Goal: Transaction & Acquisition: Purchase product/service

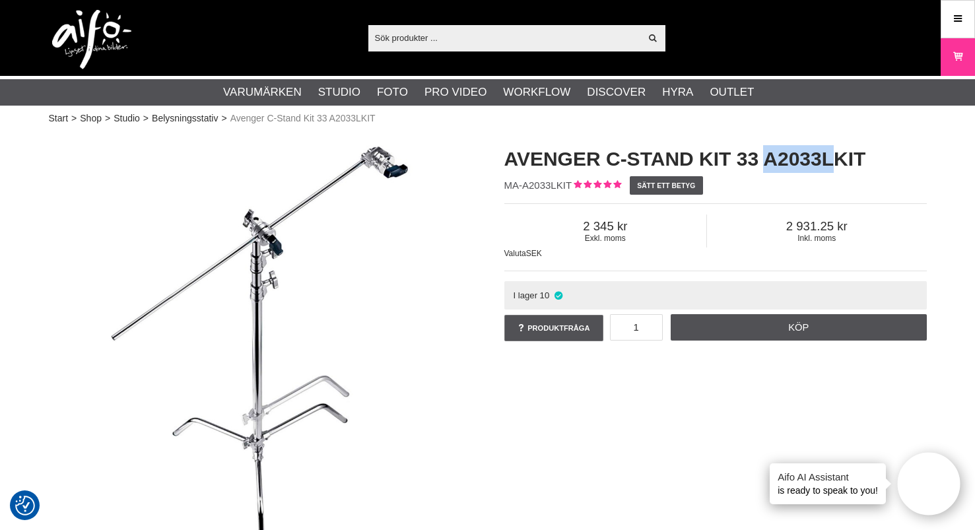
drag, startPoint x: 765, startPoint y: 162, endPoint x: 838, endPoint y: 155, distance: 72.9
click at [838, 155] on h1 "Avenger C-Stand Kit 33 A2033LKIT" at bounding box center [715, 159] width 422 height 28
copy h1 "A2033L"
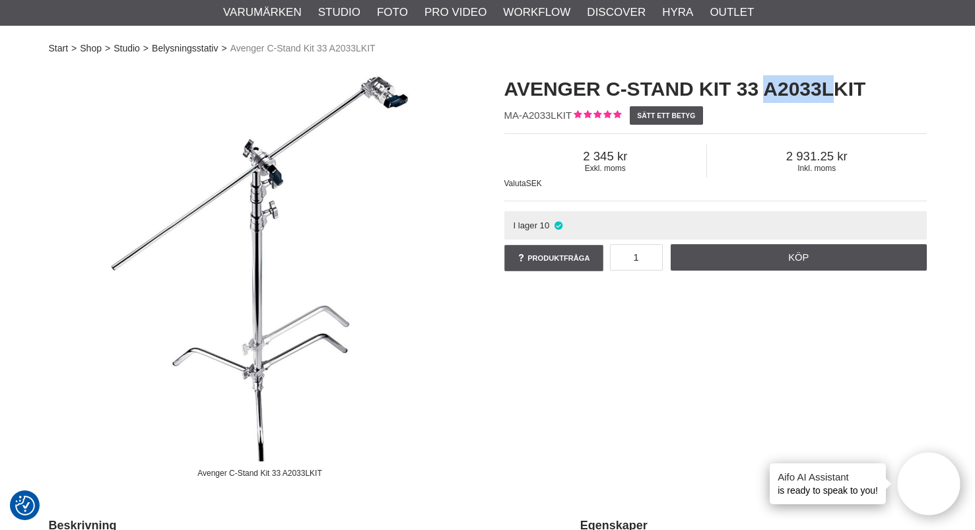
scroll to position [71, 0]
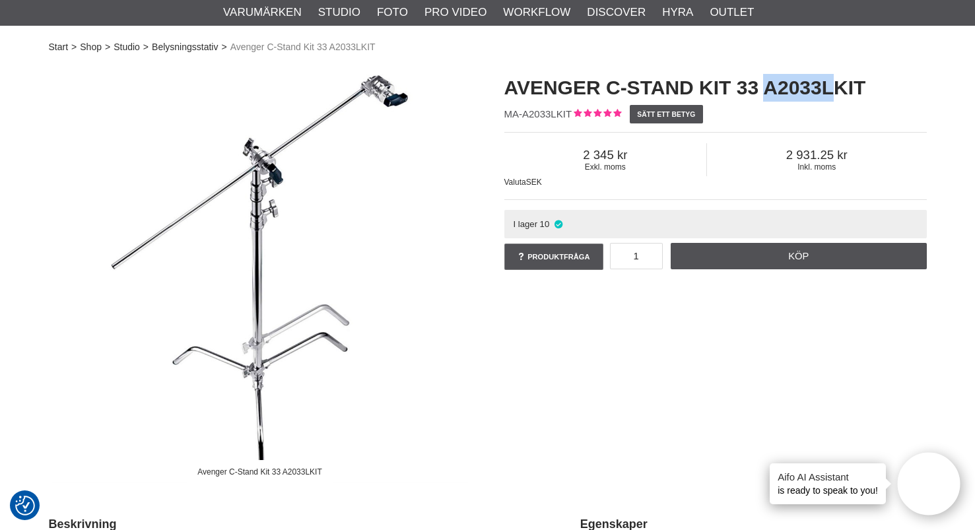
copy h1 "A2033L"
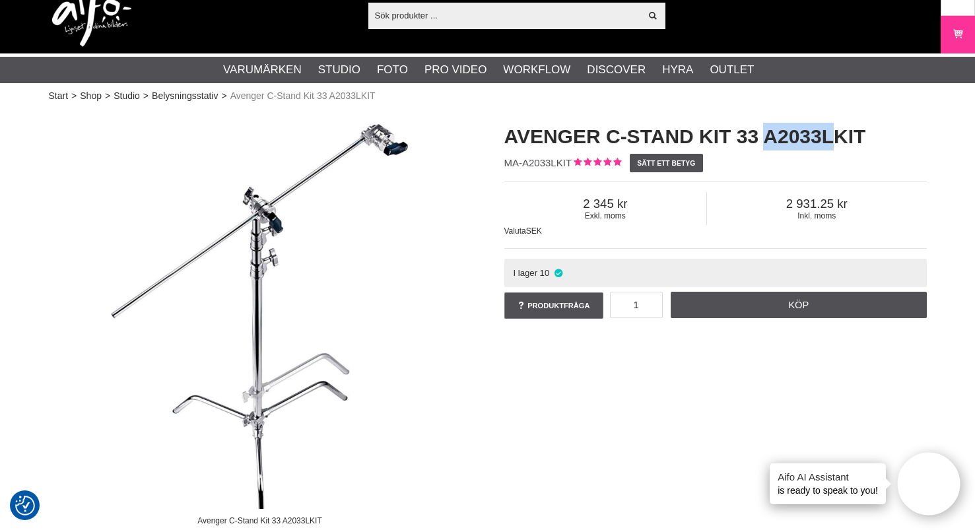
scroll to position [22, 0]
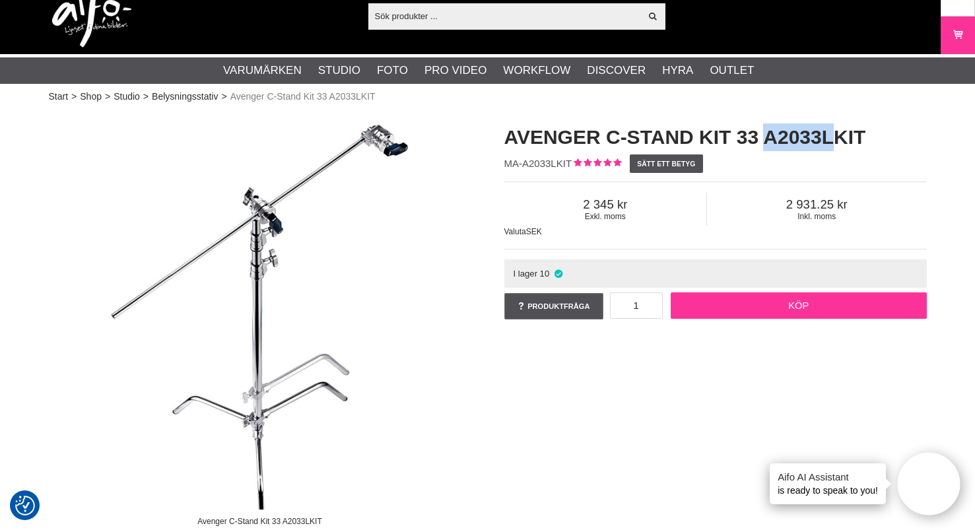
click at [782, 307] on link "Köp" at bounding box center [799, 305] width 256 height 26
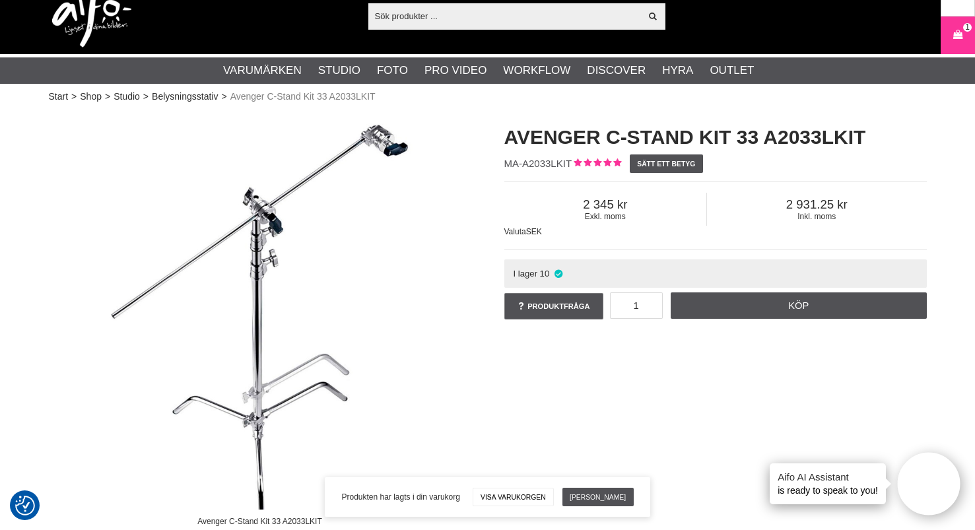
click at [426, 15] on input "text" at bounding box center [504, 16] width 273 height 20
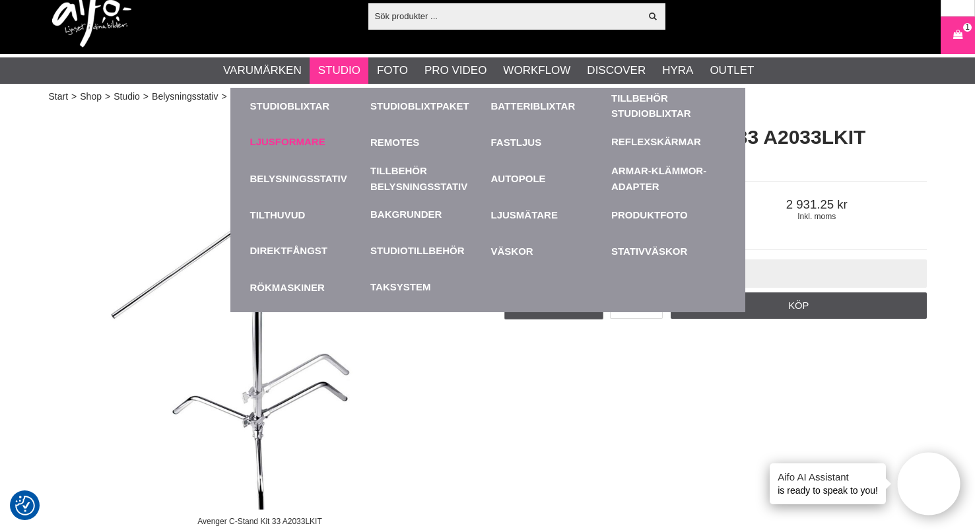
click at [302, 137] on link "Ljusformare" at bounding box center [287, 142] width 75 height 15
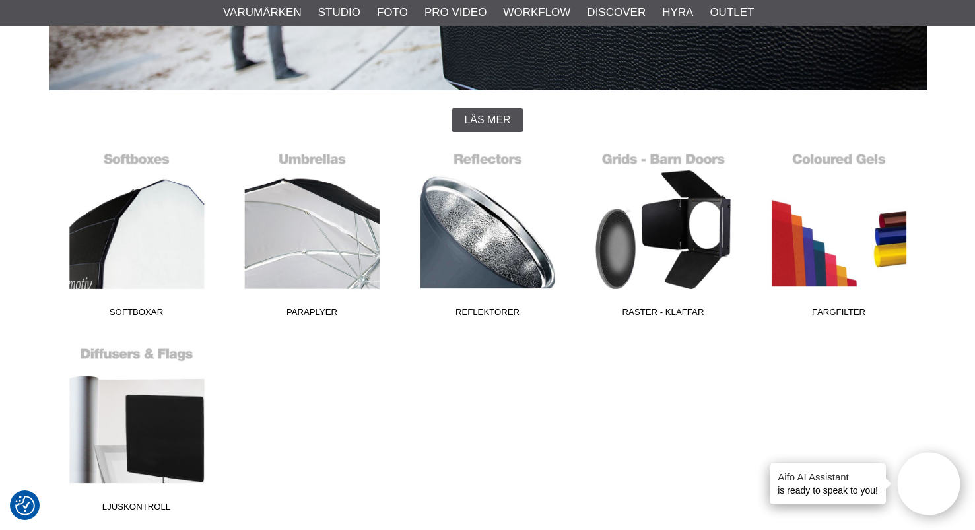
scroll to position [290, 0]
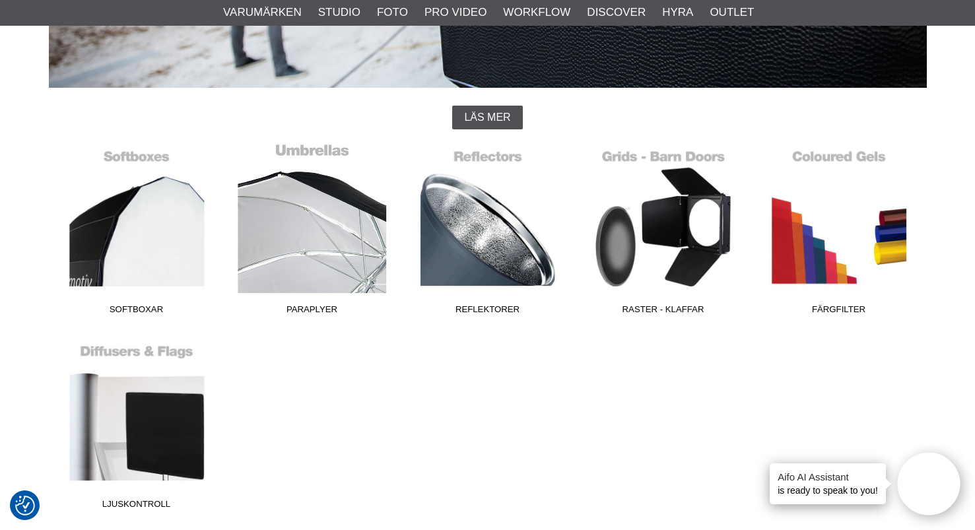
click at [312, 248] on link "Paraplyer" at bounding box center [312, 232] width 176 height 178
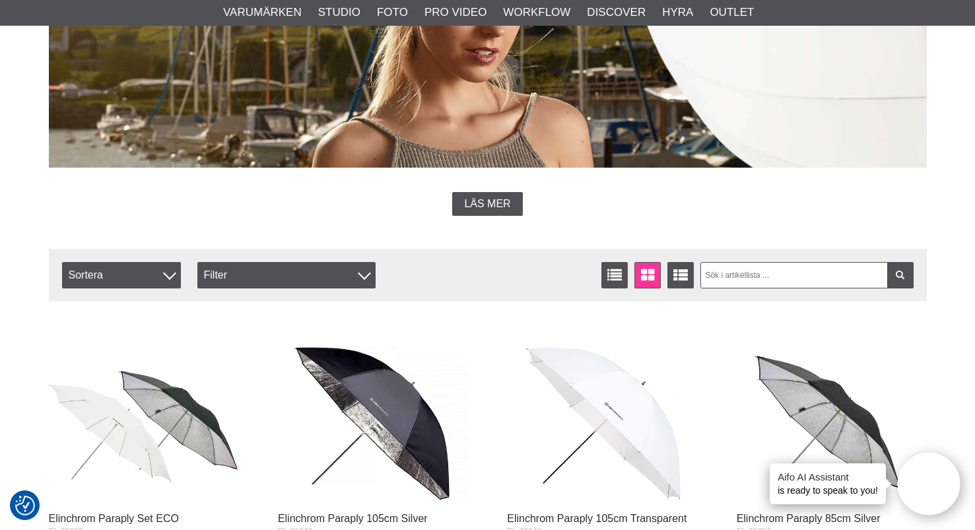
scroll to position [299, 0]
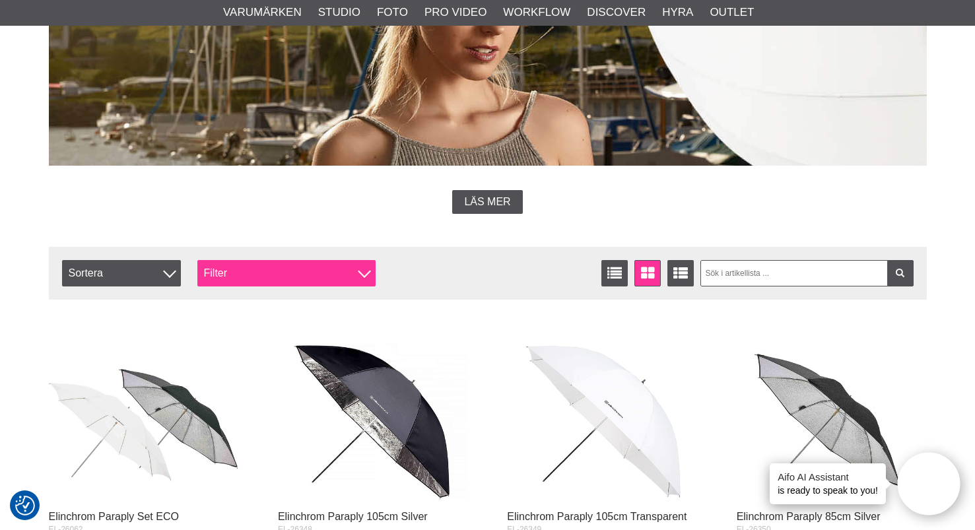
click at [267, 277] on div "Filter" at bounding box center [286, 273] width 178 height 26
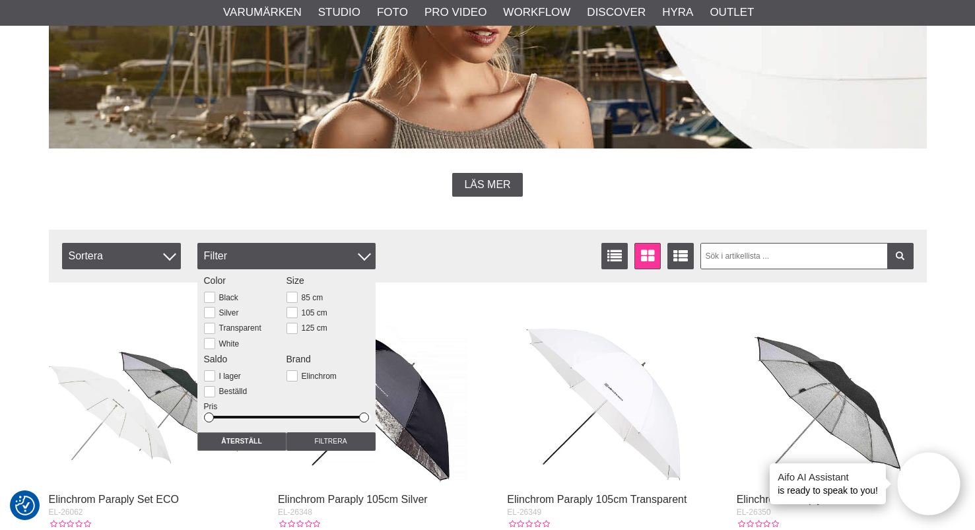
scroll to position [313, 0]
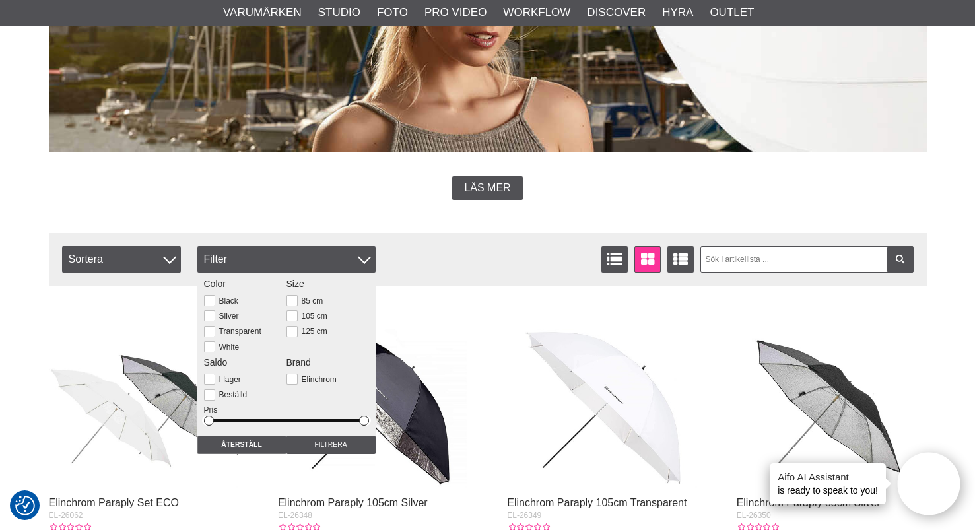
click at [137, 286] on div "Filtrera Sortera Antal artiklar 19 Listvisning Fönstervisning Utökad listvisnin…" at bounding box center [488, 262] width 878 height 59
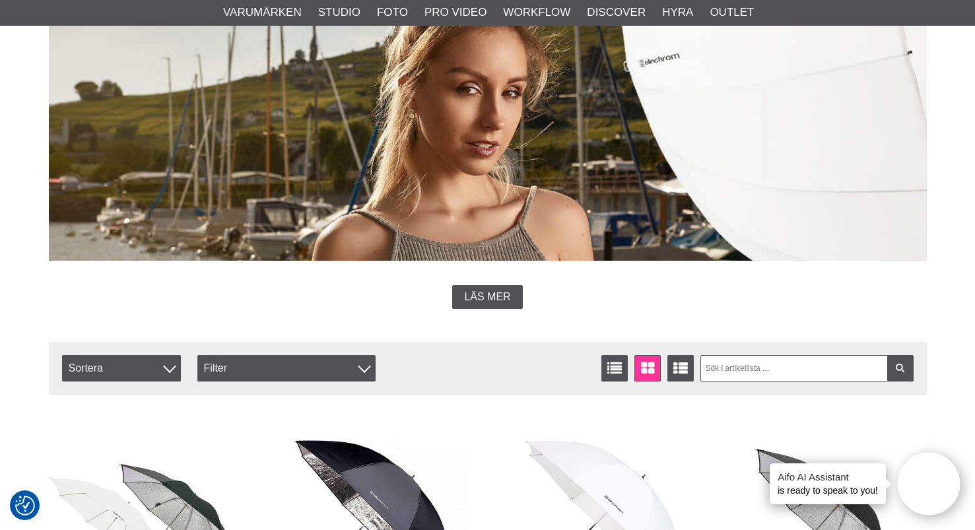
scroll to position [0, 0]
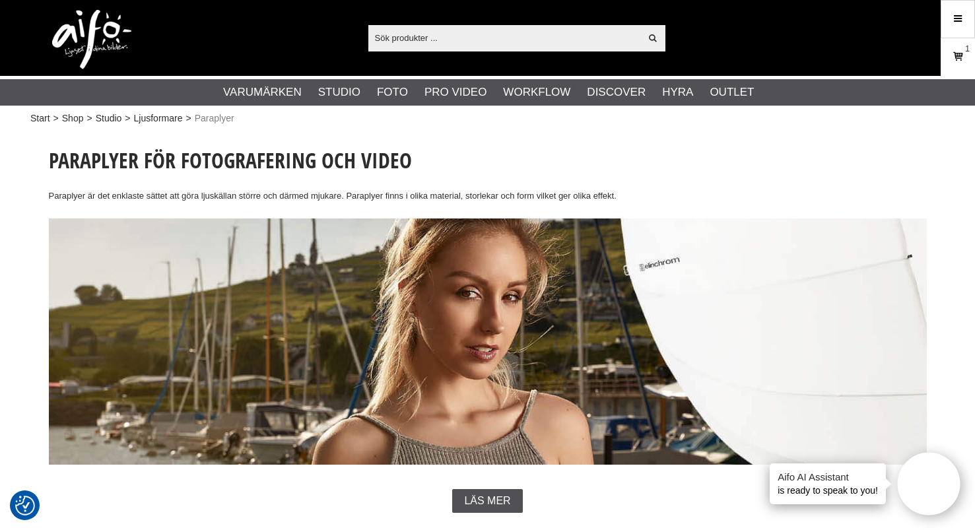
click at [961, 58] on icon at bounding box center [957, 57] width 13 height 15
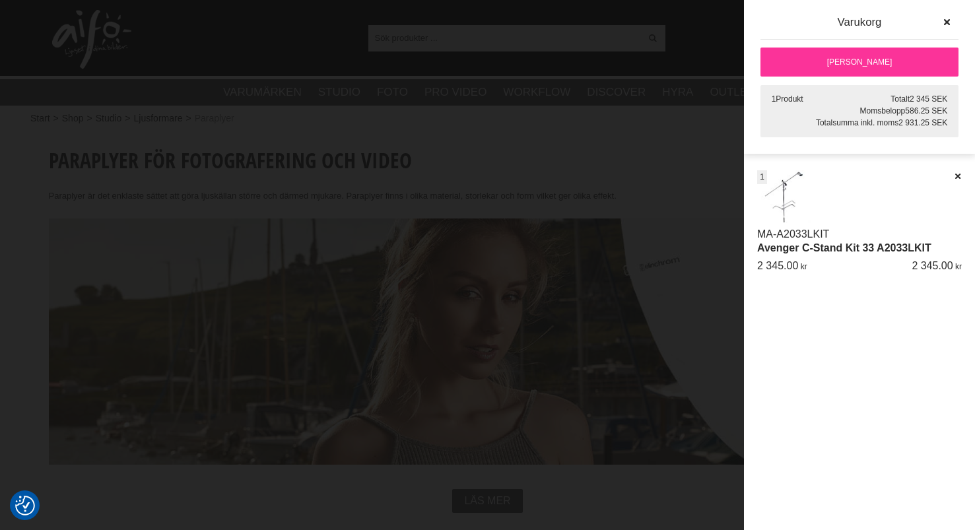
click at [867, 60] on link "[PERSON_NAME]" at bounding box center [859, 62] width 198 height 29
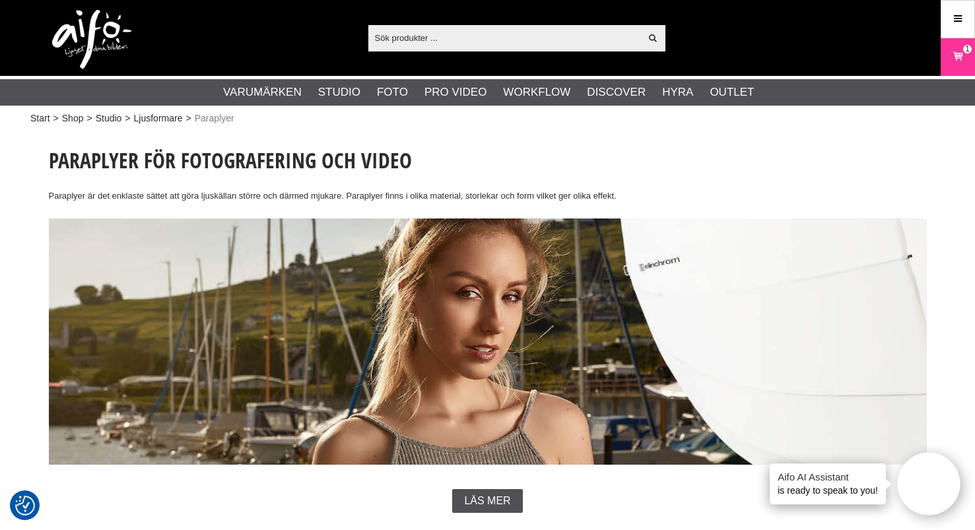
click at [417, 31] on input "text" at bounding box center [504, 38] width 273 height 20
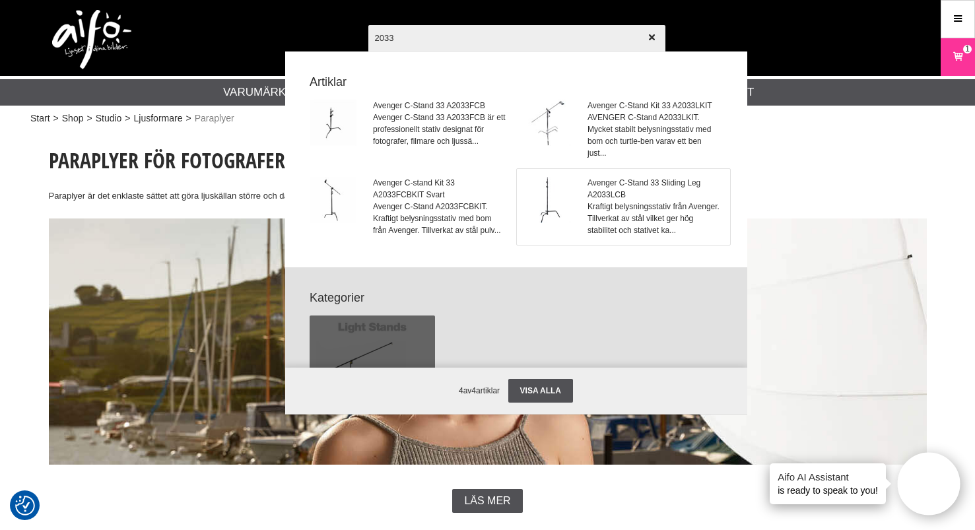
type input "2033"
click at [628, 202] on span "Kraftigt belysningsstativ från Avenger. Tillverkat av stål vilket ger hög stabi…" at bounding box center [654, 219] width 134 height 36
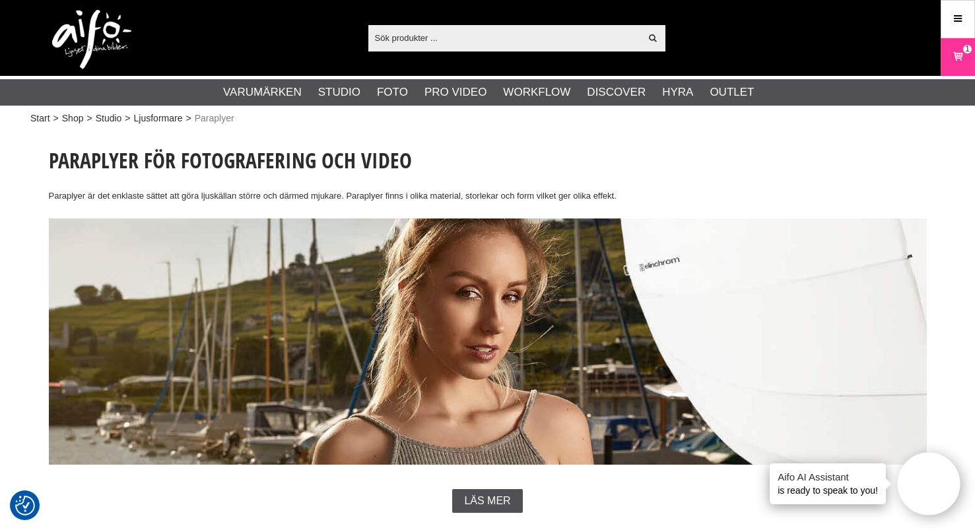
click at [416, 43] on input "text" at bounding box center [504, 38] width 273 height 20
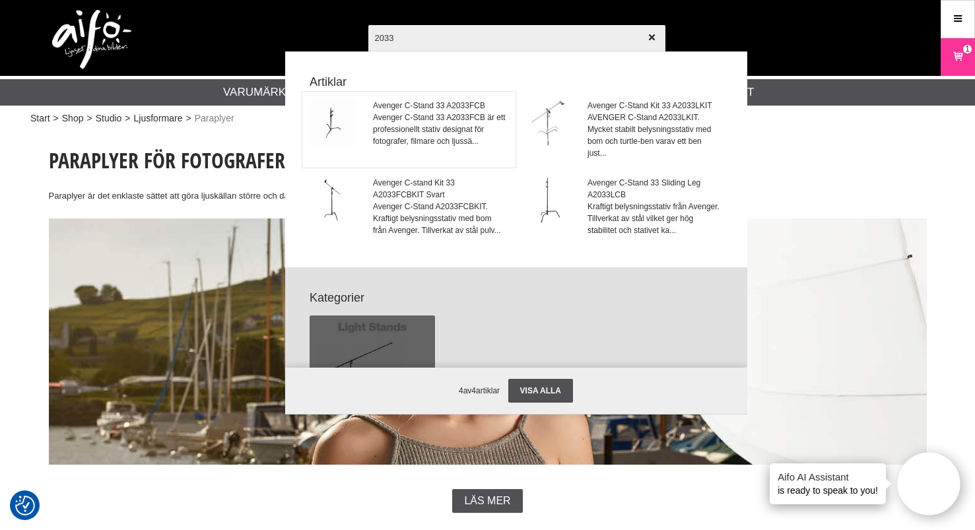
type input "2033"
click at [419, 142] on span "Avenger C-Stand 33 A2033FCB är ett professionellt stativ designat för fotografe…" at bounding box center [440, 130] width 134 height 36
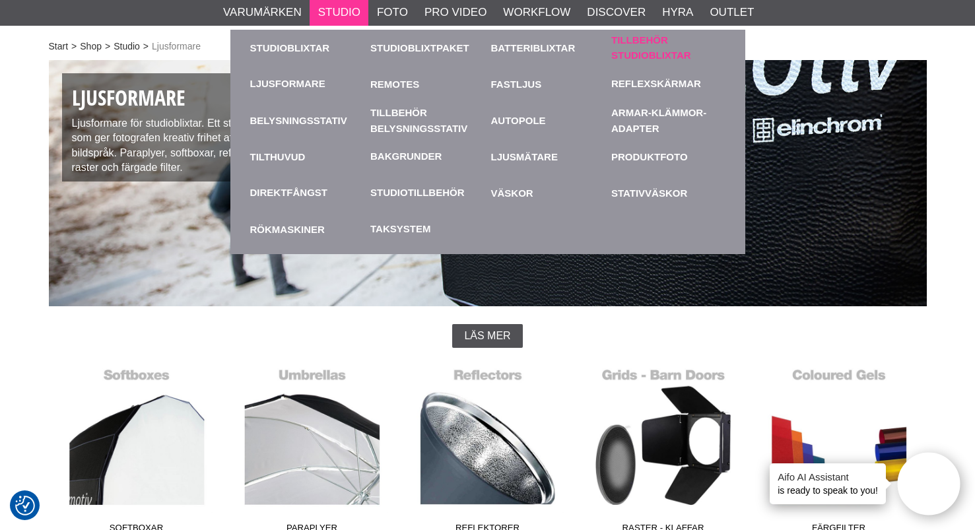
scroll to position [63, 0]
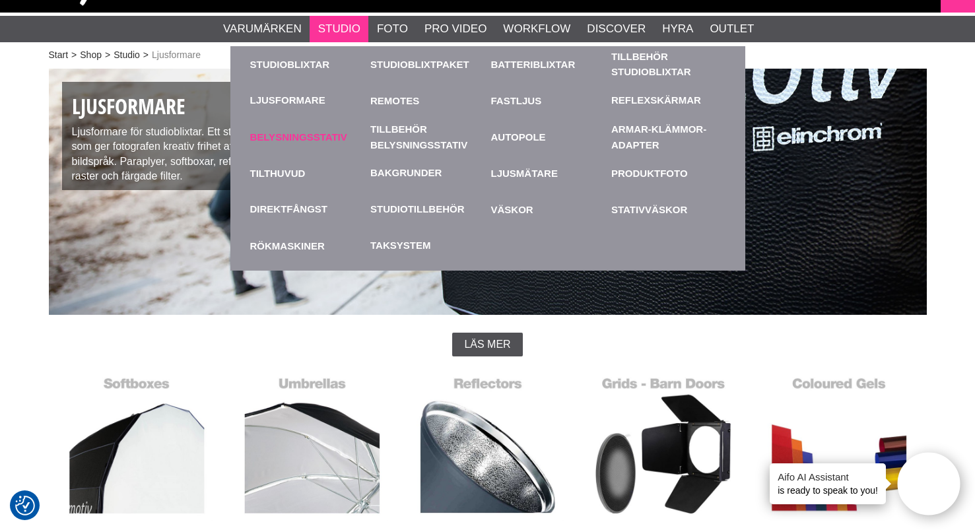
click at [308, 127] on link "Belysningsstativ" at bounding box center [307, 137] width 114 height 36
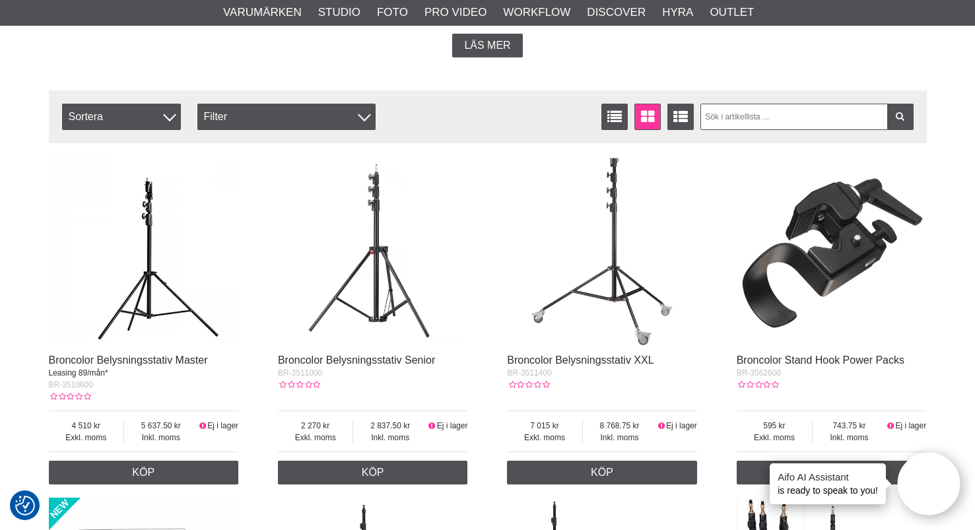
scroll to position [395, 0]
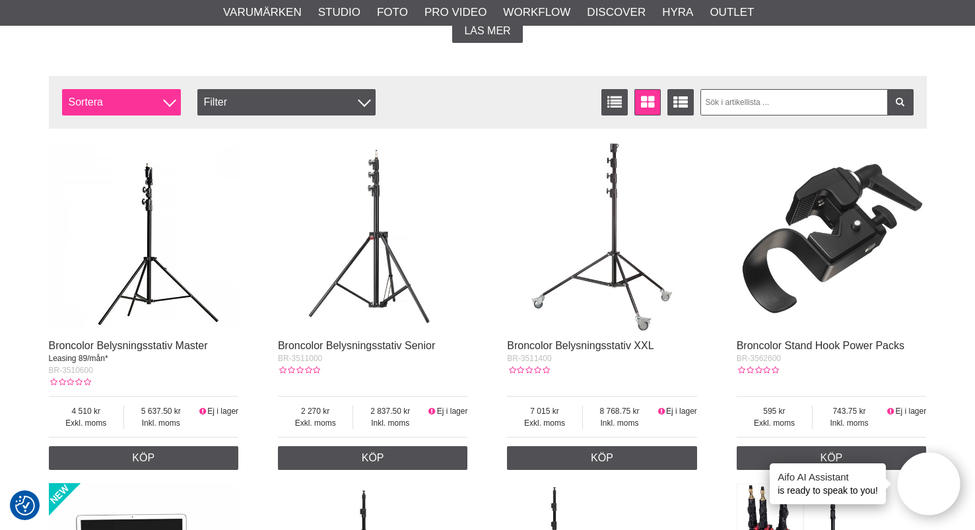
click at [144, 100] on span "Sortera" at bounding box center [121, 102] width 119 height 26
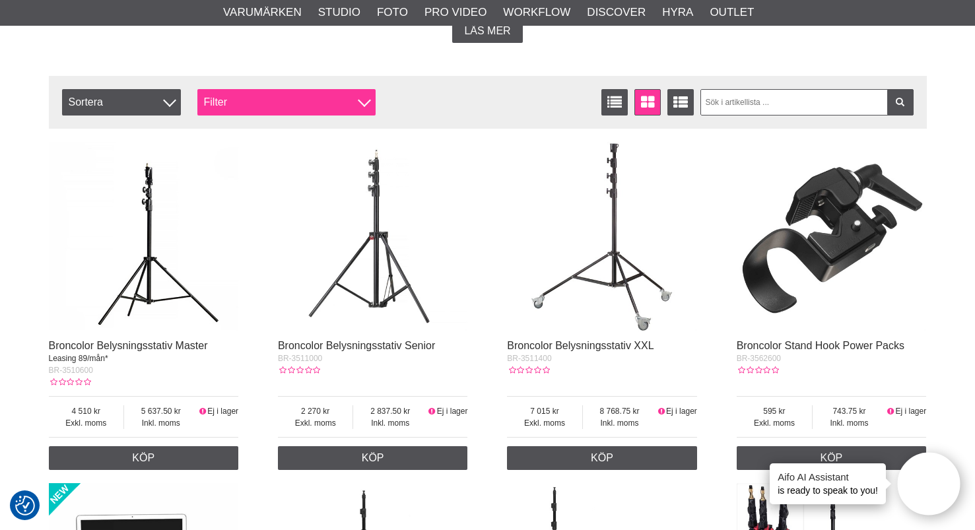
click at [280, 102] on div "Filter" at bounding box center [286, 102] width 178 height 26
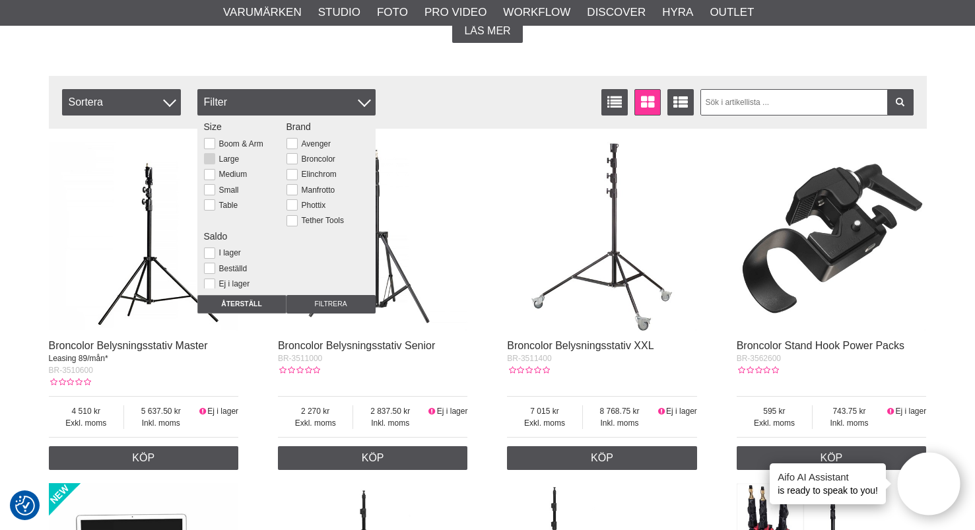
click at [209, 156] on button at bounding box center [209, 158] width 11 height 11
click at [355, 302] on input "Filtrera" at bounding box center [330, 304] width 89 height 18
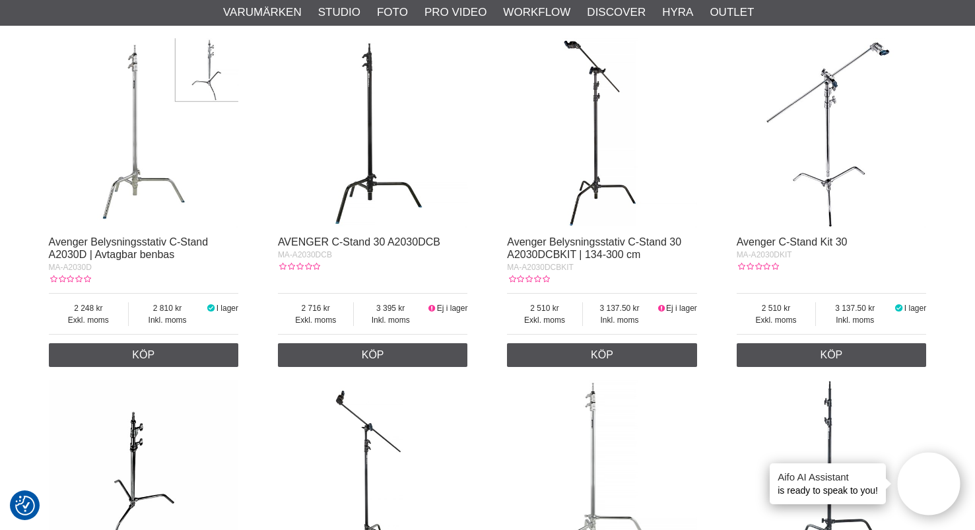
scroll to position [1890, 0]
click at [150, 229] on img at bounding box center [144, 134] width 190 height 190
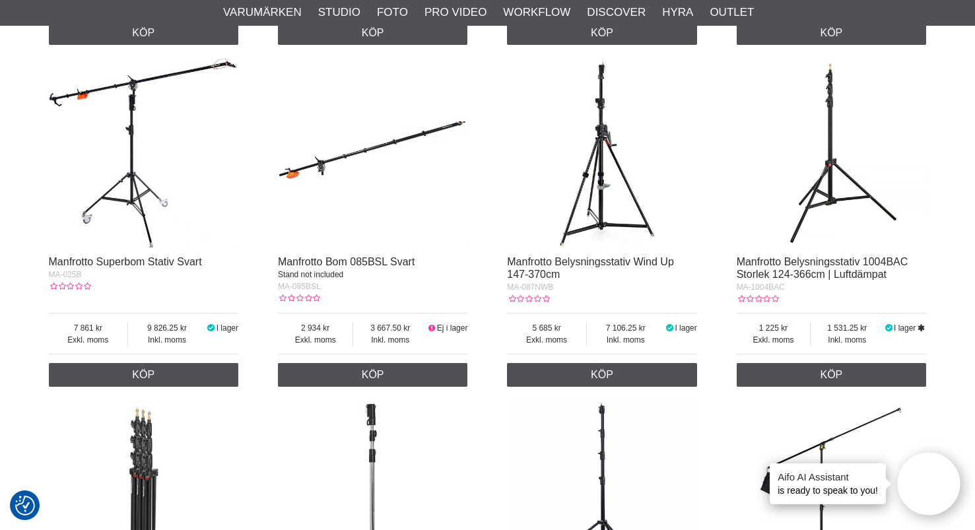
scroll to position [828, 0]
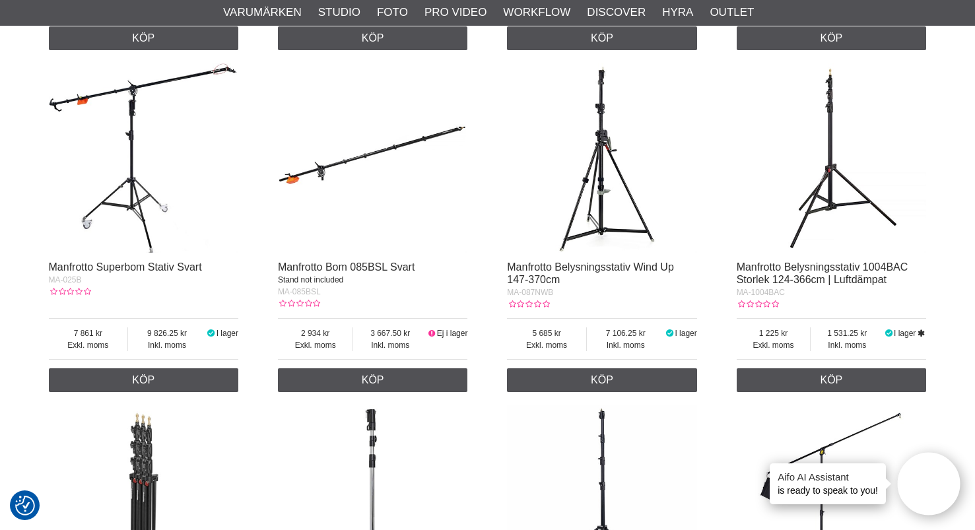
click at [813, 210] on img at bounding box center [832, 158] width 190 height 190
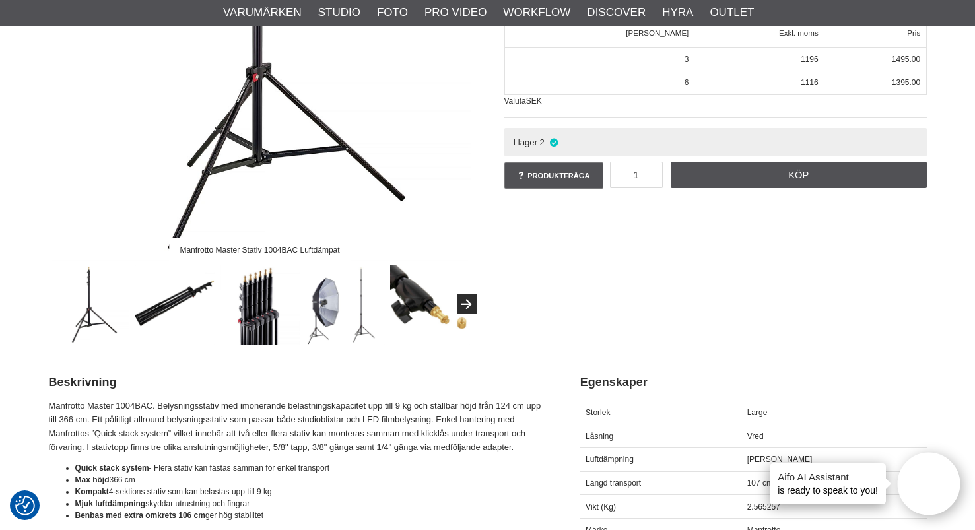
scroll to position [304, 0]
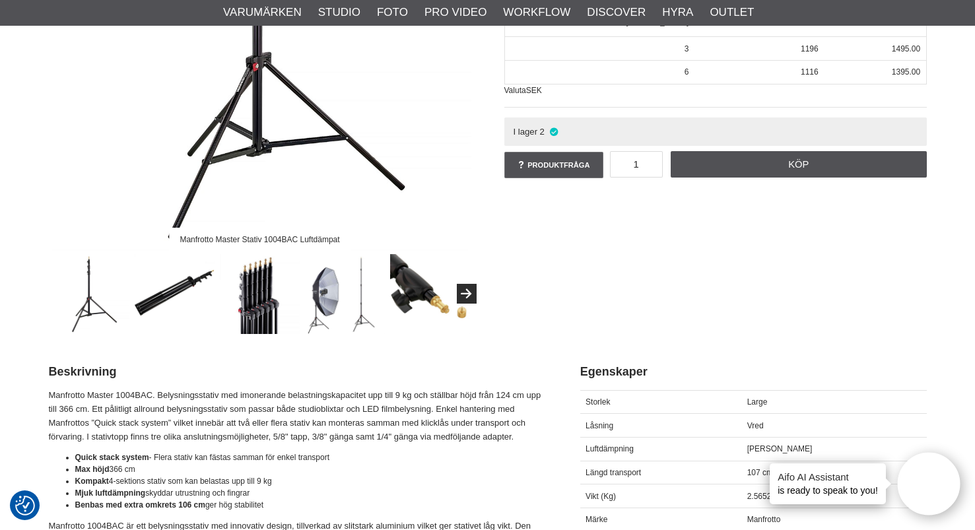
click at [259, 296] on img at bounding box center [260, 294] width 80 height 80
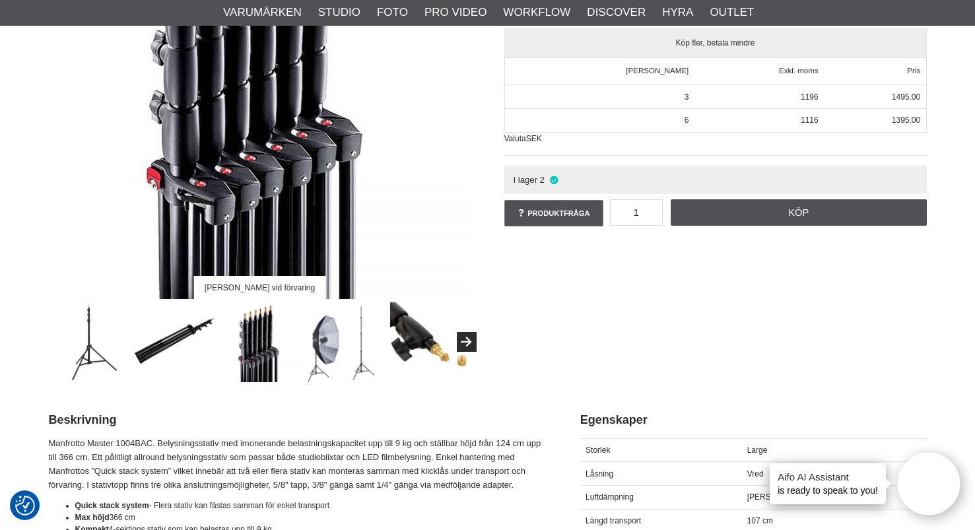
scroll to position [262, 0]
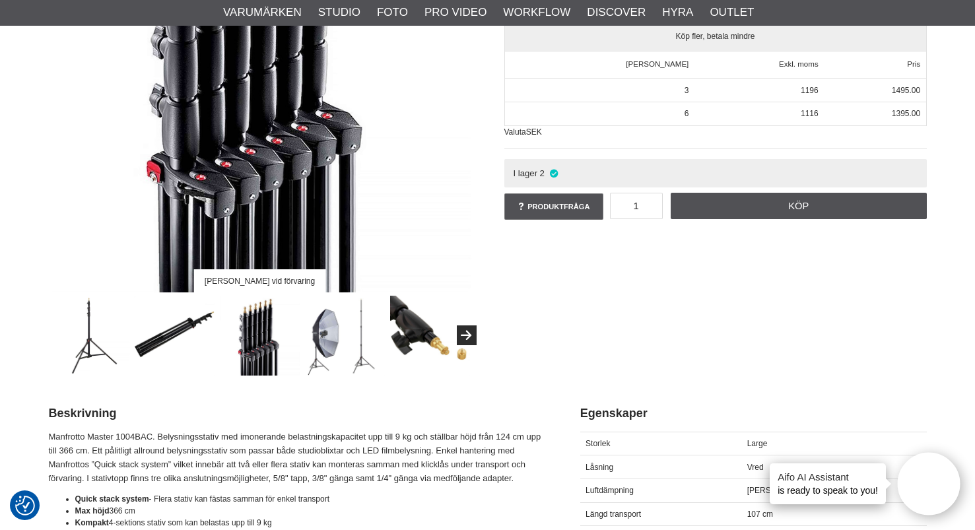
click at [335, 349] on img at bounding box center [345, 336] width 80 height 80
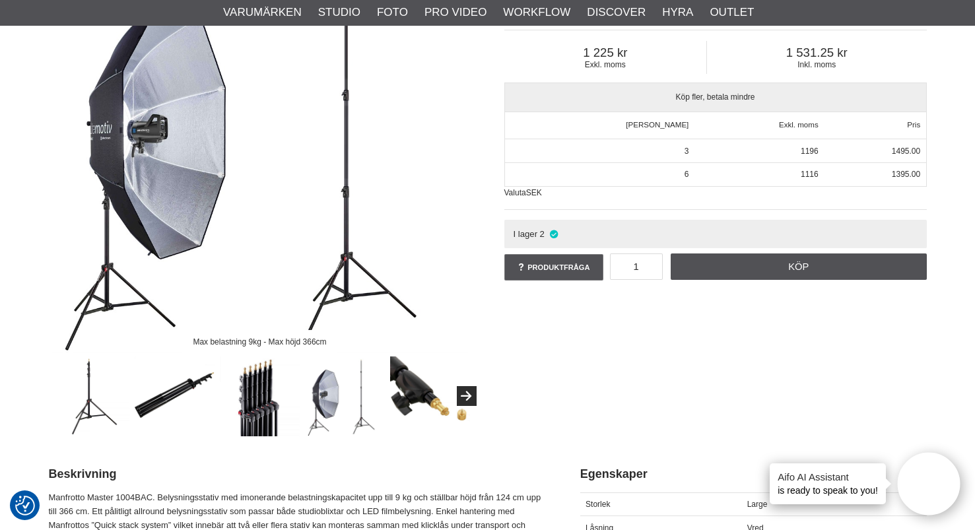
scroll to position [197, 0]
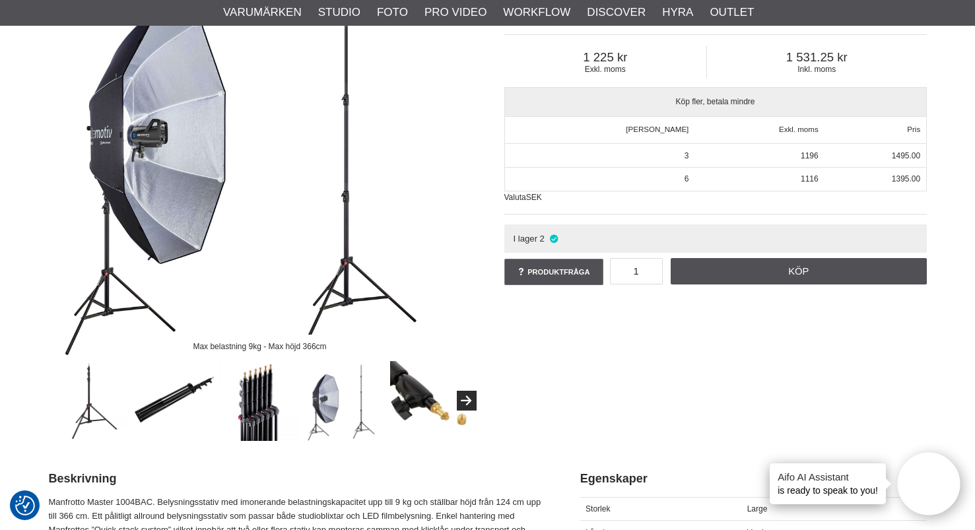
click at [358, 390] on img at bounding box center [345, 401] width 80 height 80
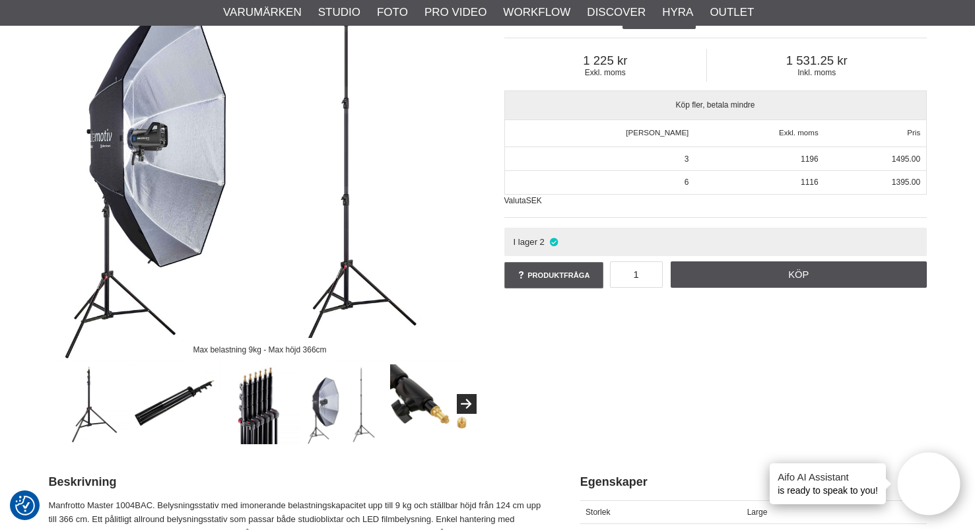
scroll to position [193, 0]
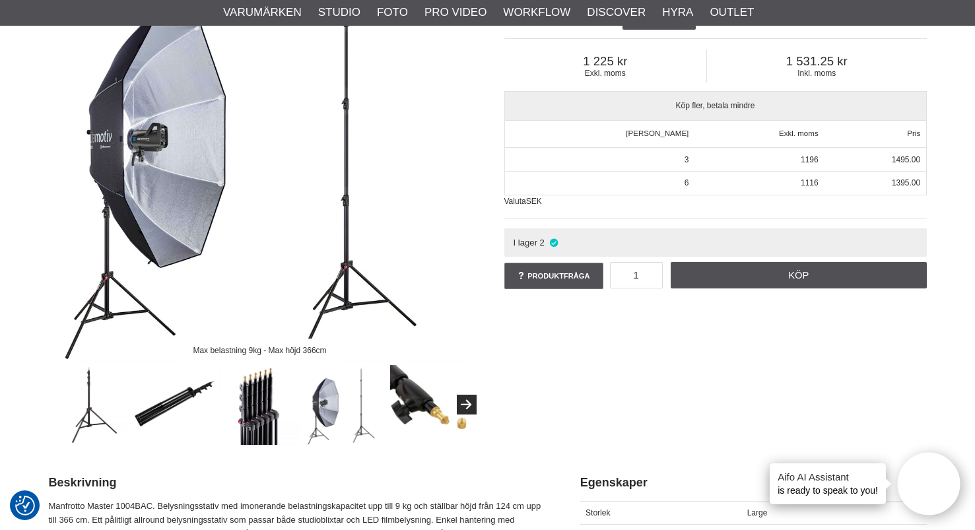
click at [91, 411] on img at bounding box center [90, 405] width 80 height 80
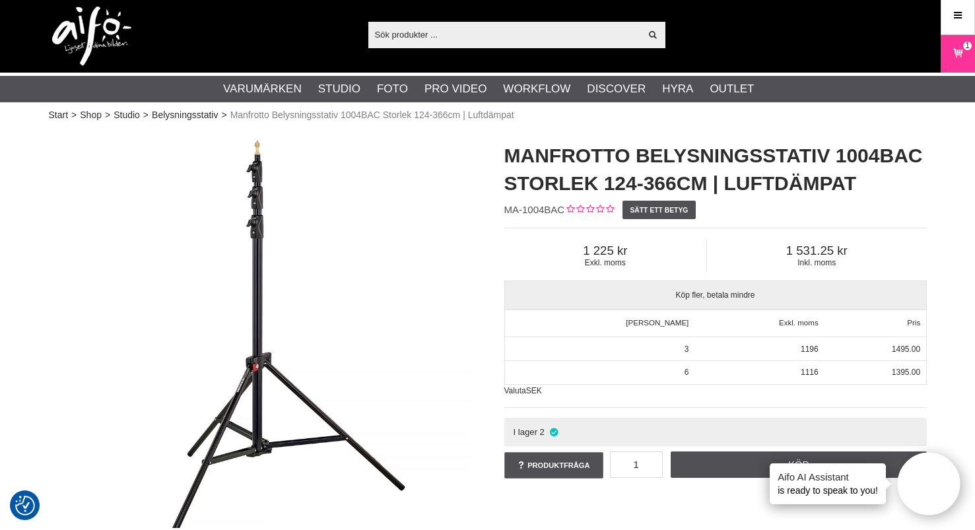
scroll to position [0, 0]
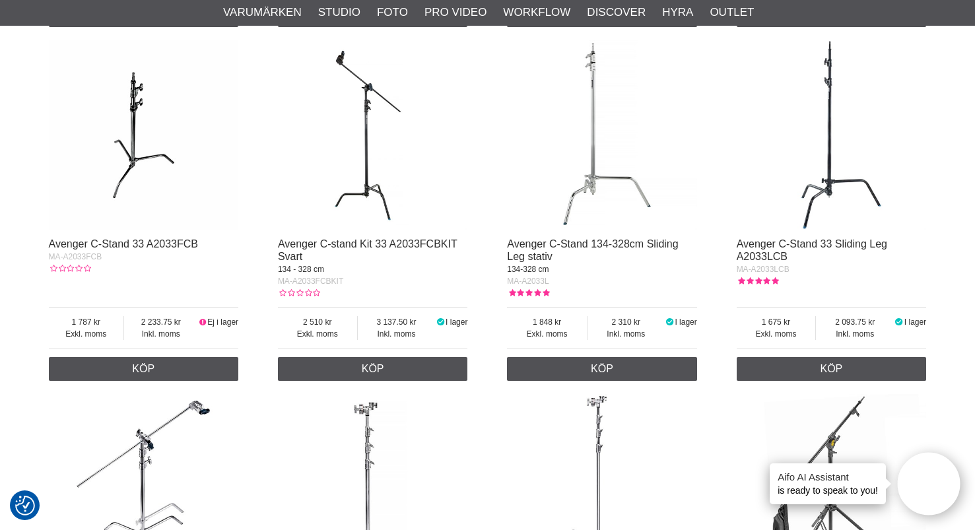
scroll to position [2231, 0]
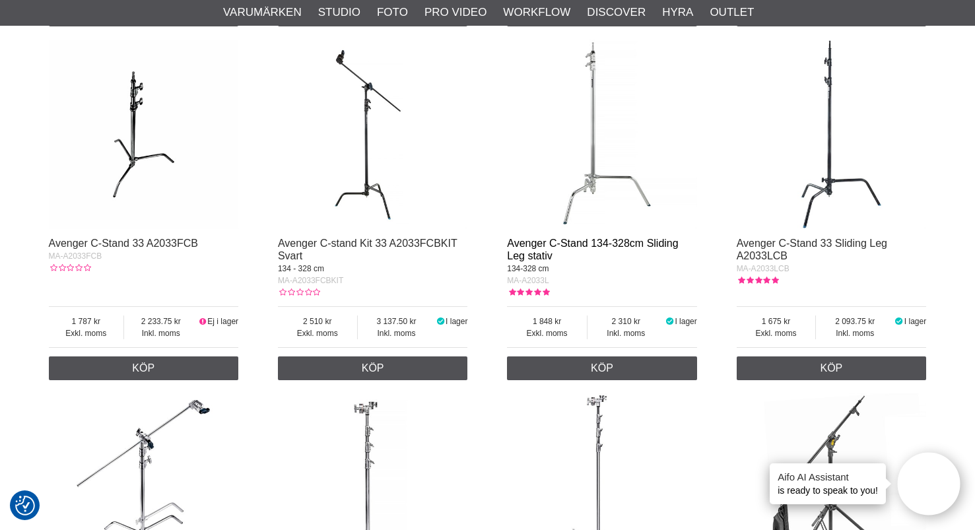
click at [607, 250] on link "Avenger C-Stand 134-328cm Sliding Leg stativ" at bounding box center [592, 250] width 171 height 24
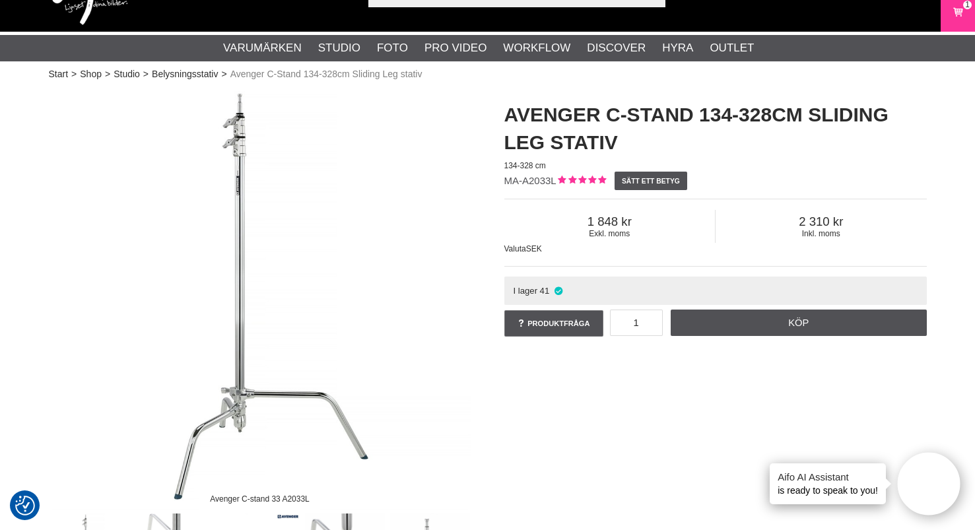
scroll to position [43, 0]
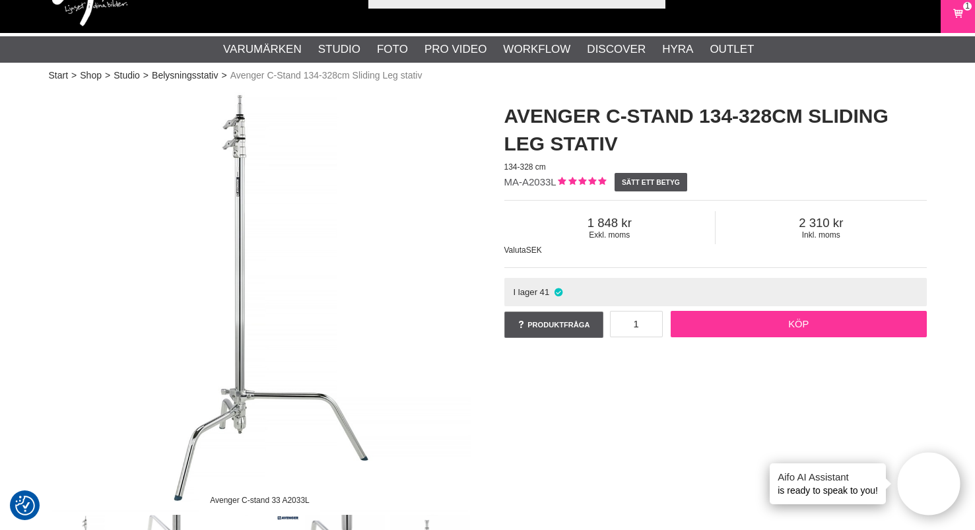
click at [749, 323] on link "Köp" at bounding box center [799, 324] width 256 height 26
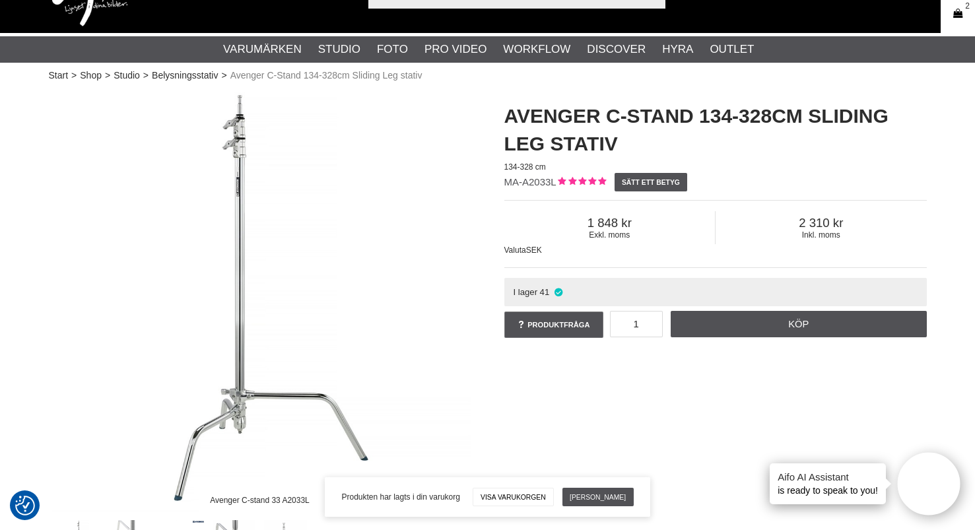
click at [964, 21] on link "Varukorg 2" at bounding box center [957, 14] width 33 height 31
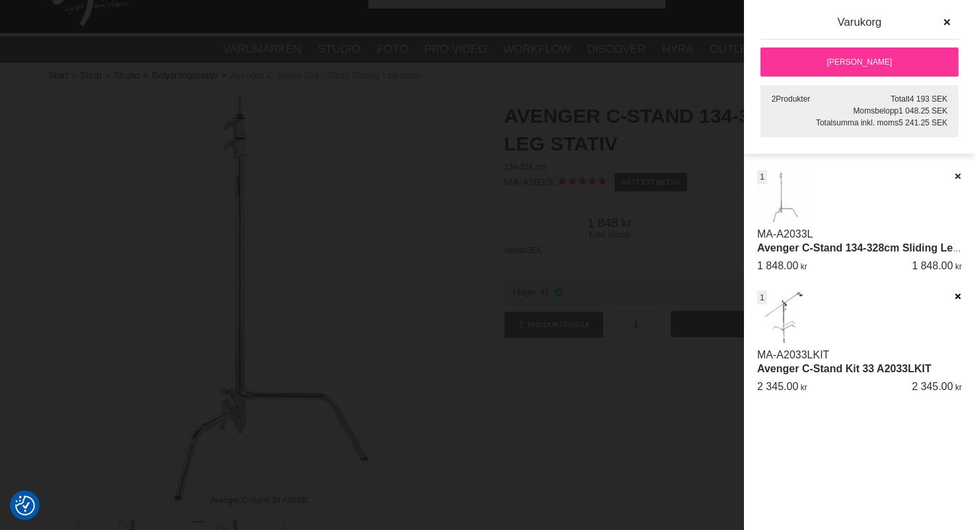
click at [957, 294] on icon at bounding box center [957, 296] width 9 height 9
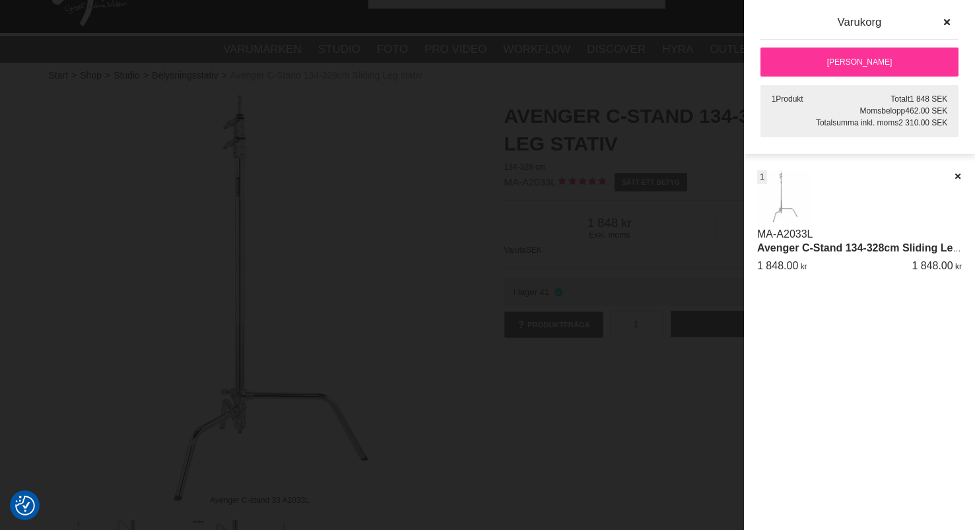
click at [860, 69] on link "[PERSON_NAME]" at bounding box center [859, 62] width 198 height 29
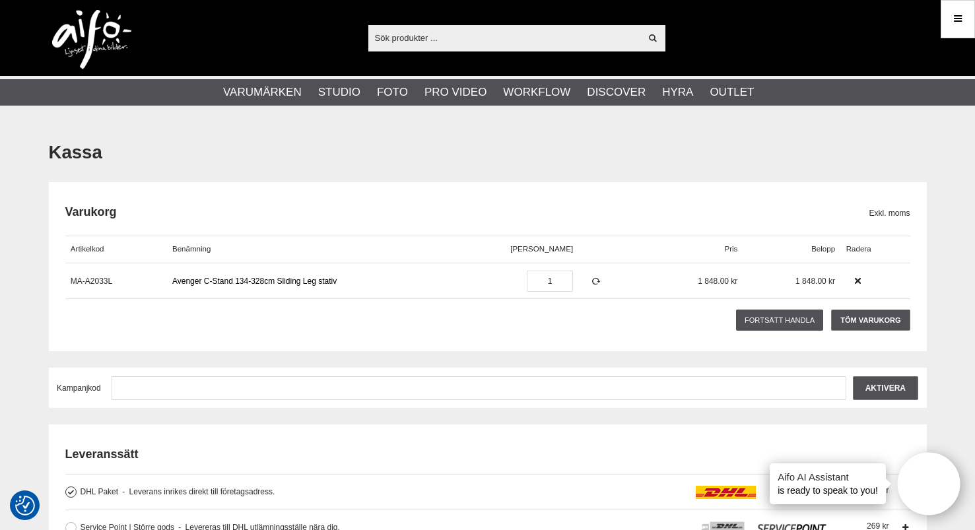
click at [290, 279] on link "Avenger C-Stand 134-328cm Sliding Leg stativ" at bounding box center [254, 281] width 164 height 9
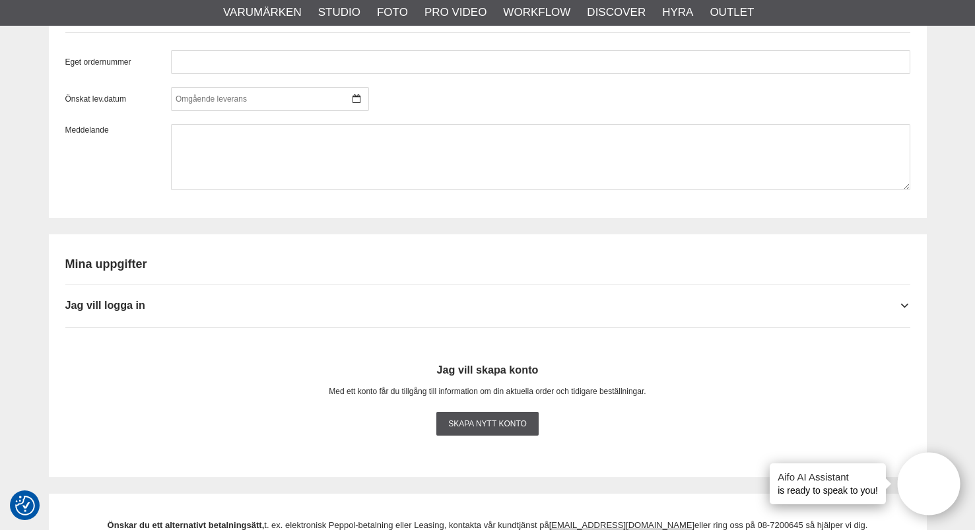
scroll to position [1149, 0]
click at [136, 308] on span "Jag vill logga in" at bounding box center [105, 306] width 80 height 12
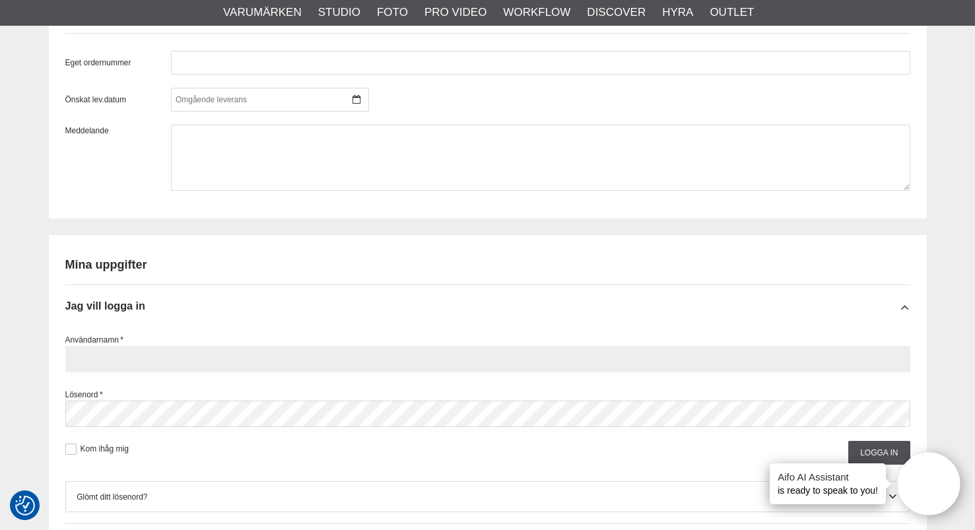
click at [216, 364] on input "text" at bounding box center [487, 359] width 845 height 26
type input "fresed@gmail.com"
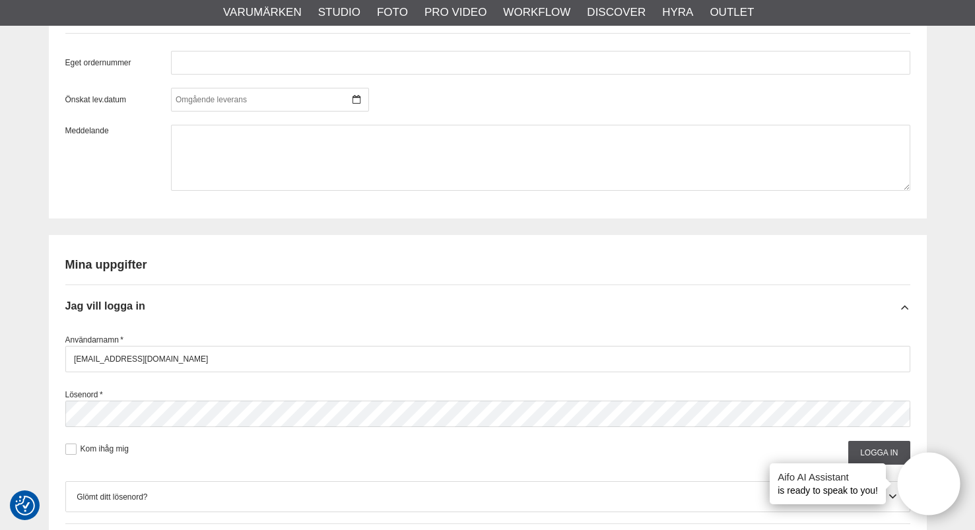
click at [190, 428] on div "Användarnamn * fresed@gmail.com Lösenord * Kom ihåg mig Logga in" at bounding box center [487, 396] width 845 height 137
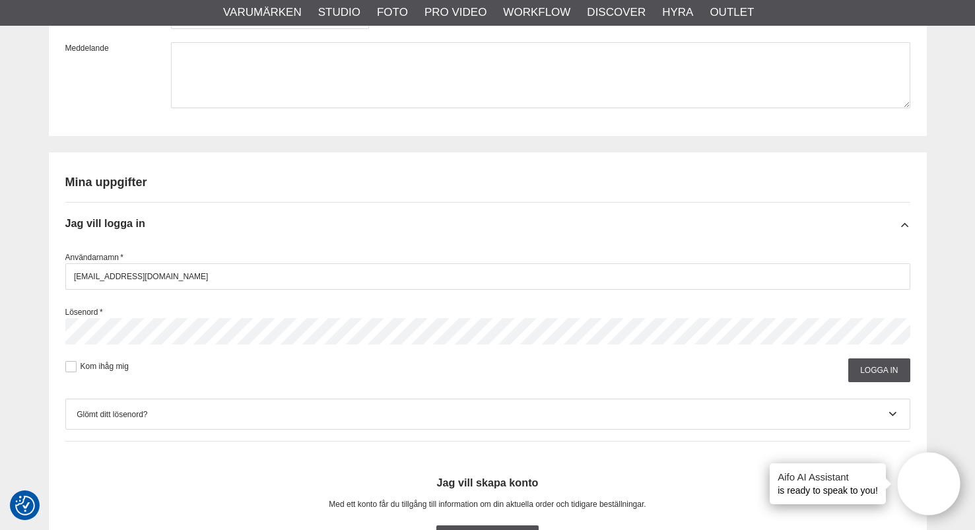
scroll to position [1236, 0]
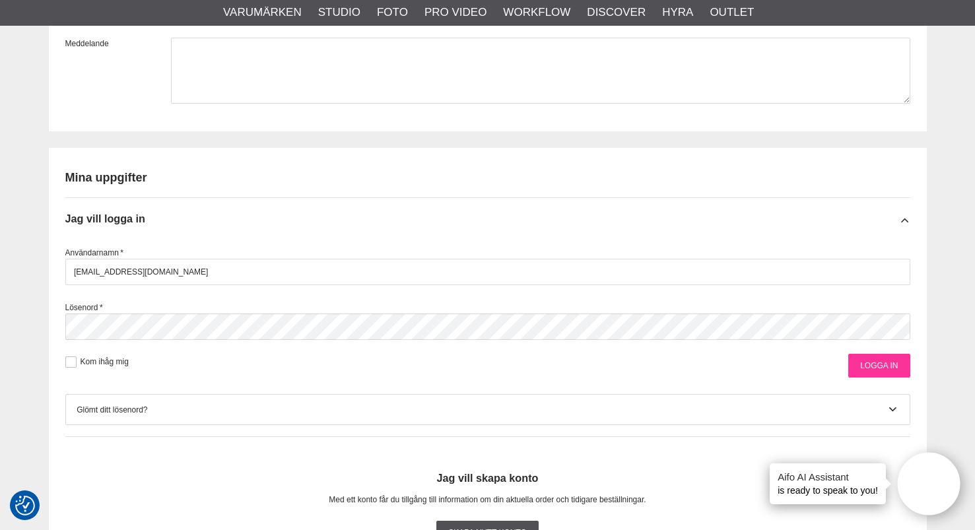
click at [891, 368] on input "Logga in" at bounding box center [878, 366] width 61 height 24
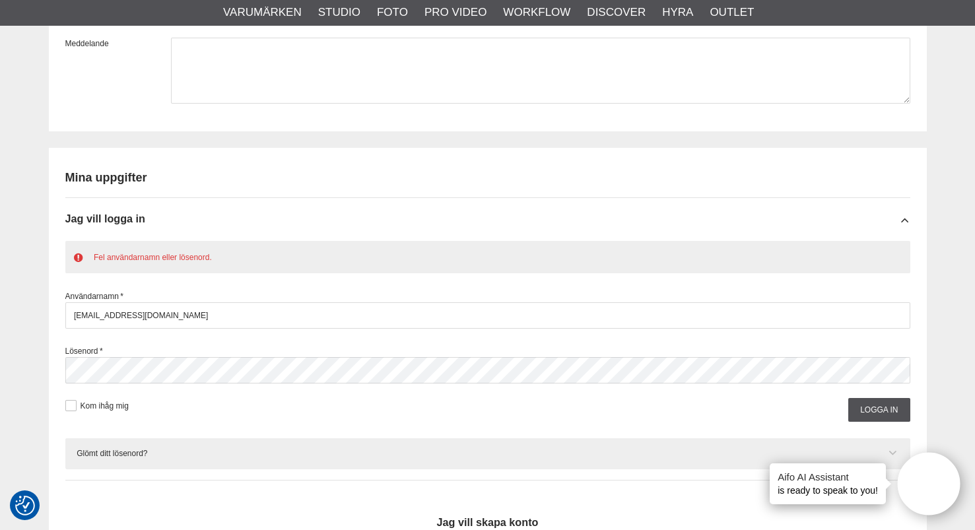
click at [141, 448] on div "Glömt ditt lösenord?" at bounding box center [488, 453] width 822 height 13
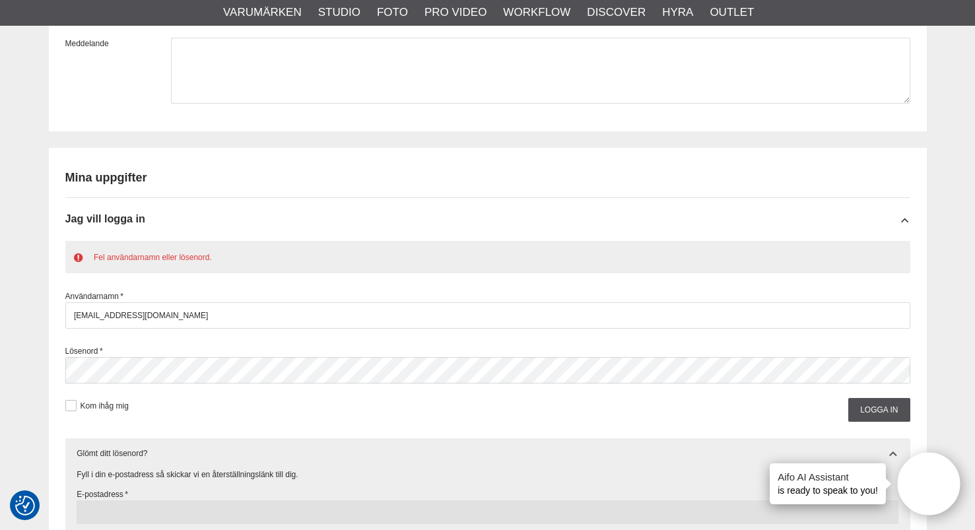
click at [185, 508] on input "text" at bounding box center [488, 512] width 822 height 24
type input "fresed@gmail.com"
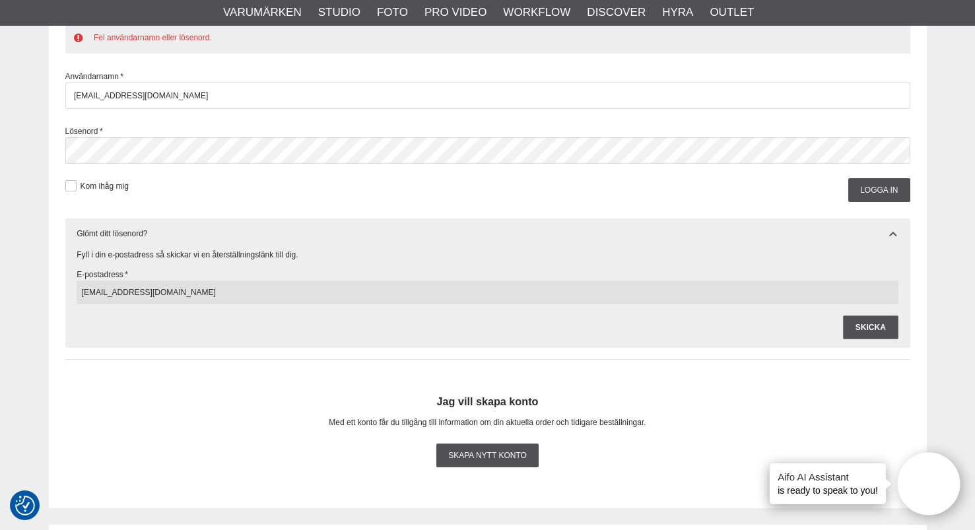
scroll to position [1468, 0]
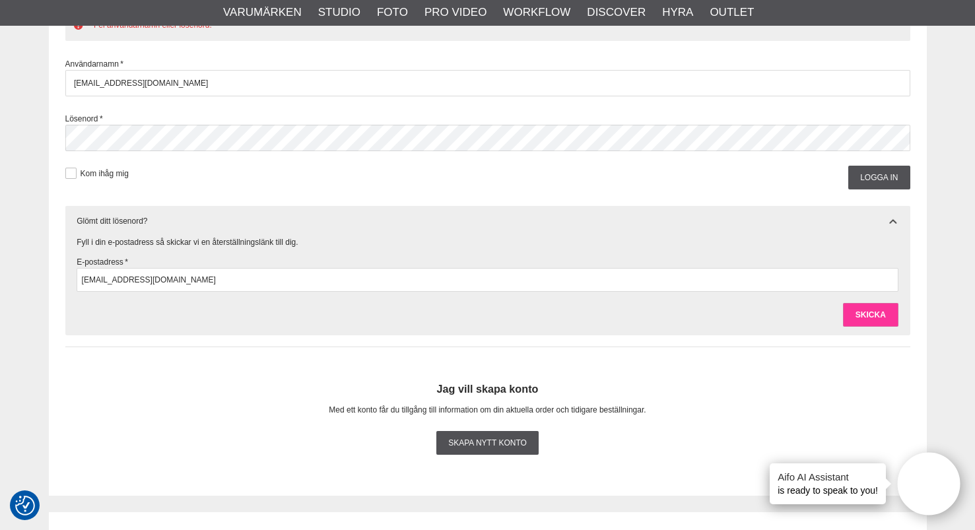
click at [857, 320] on input "Skicka" at bounding box center [870, 315] width 55 height 24
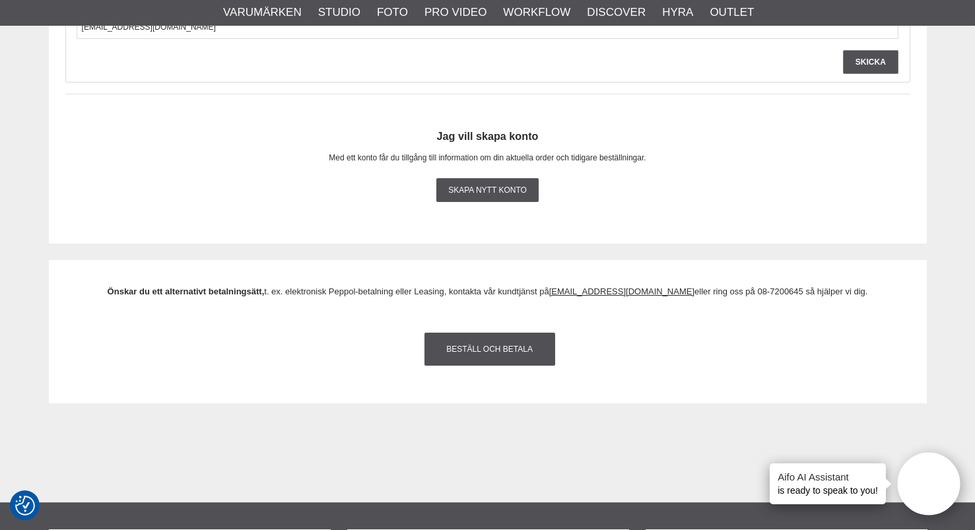
scroll to position [1772, 0]
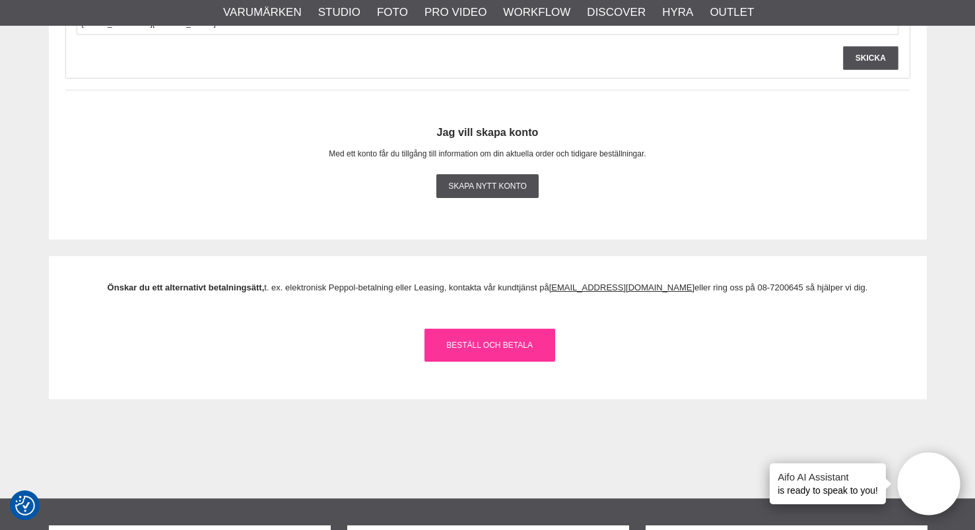
click at [511, 348] on link "Beställ och Betala" at bounding box center [489, 345] width 131 height 33
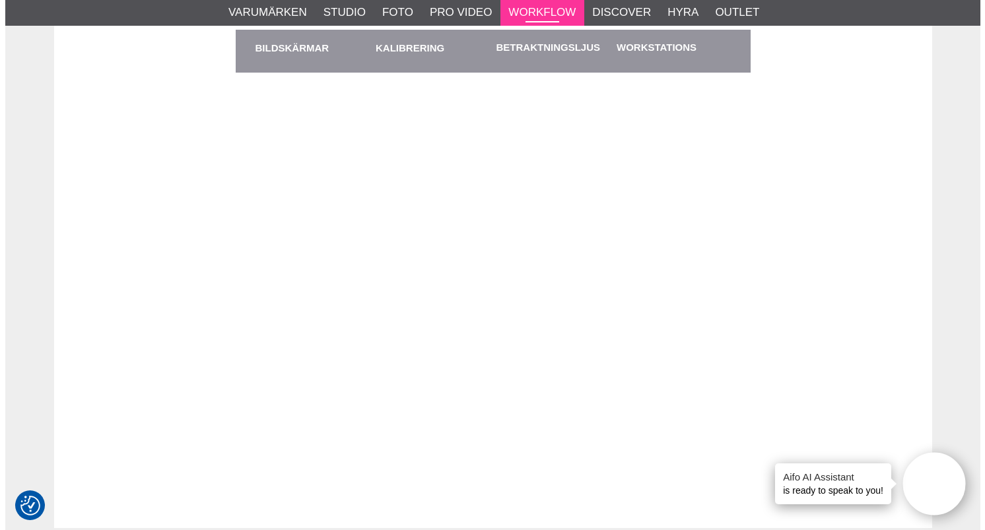
scroll to position [0, 0]
